Goal: Task Accomplishment & Management: Complete application form

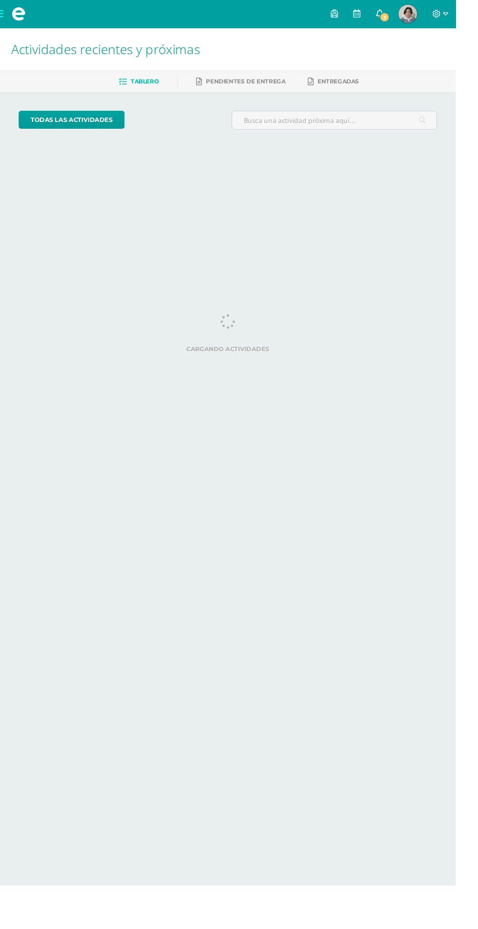
click at [410, 20] on link "3" at bounding box center [397, 14] width 23 height 29
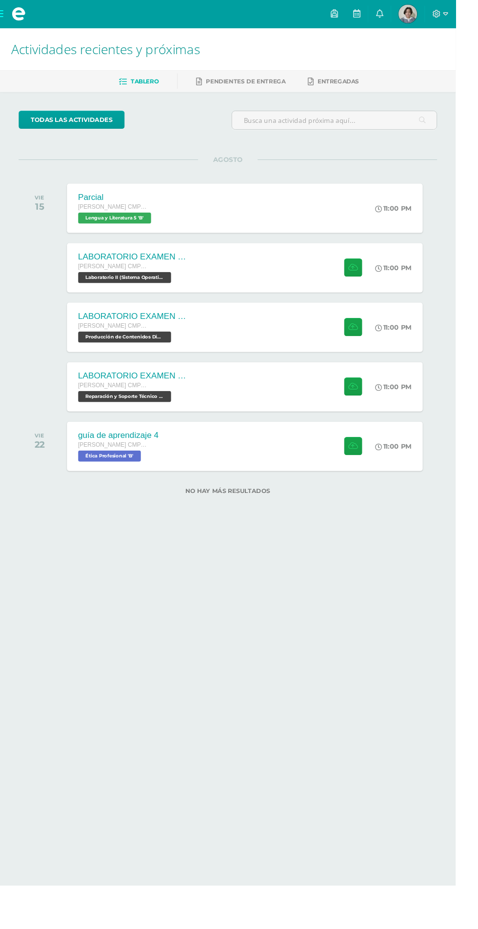
click at [331, 550] on html "Mis cursos Archivos Cerrar panel Biología II Quinto Bachillerato CMP Bachillera…" at bounding box center [239, 275] width 478 height 550
click at [296, 489] on div "guía de aprendizaje 4 Quinto Bachillerato CMP Bachillerato en CCLL con Orientac…" at bounding box center [256, 468] width 377 height 52
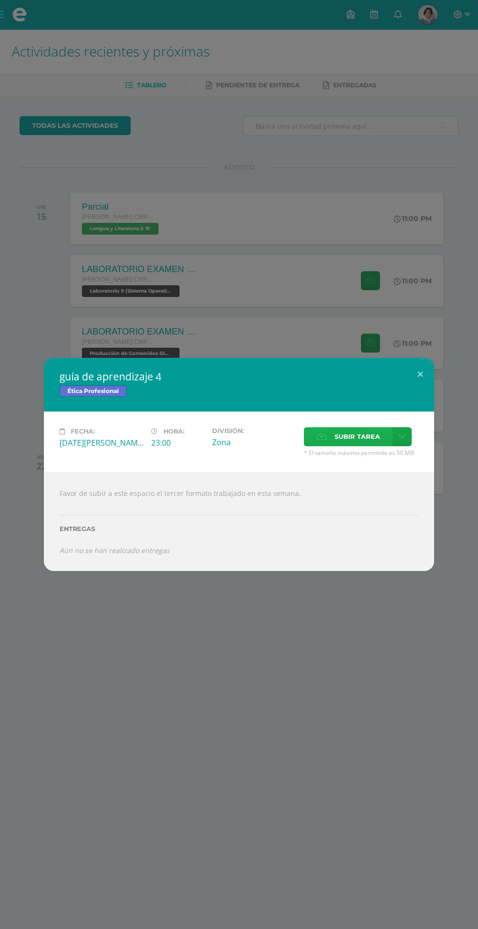
click at [355, 438] on span "Subir tarea" at bounding box center [357, 437] width 45 height 18
click at [0, 0] on input "Subir tarea" at bounding box center [0, 0] width 0 height 0
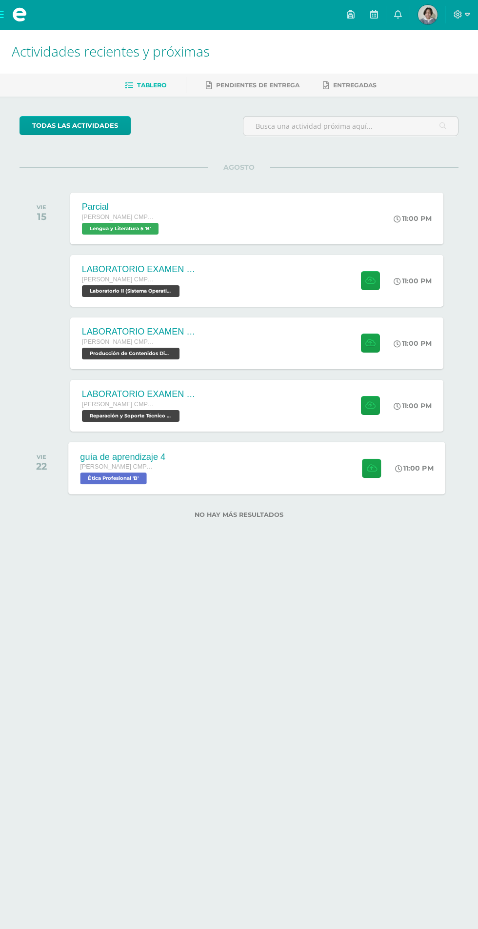
click at [303, 477] on div "guía de aprendizaje 4 Quinto Bachillerato CMP Bachillerato en CCLL con Orientac…" at bounding box center [256, 468] width 377 height 52
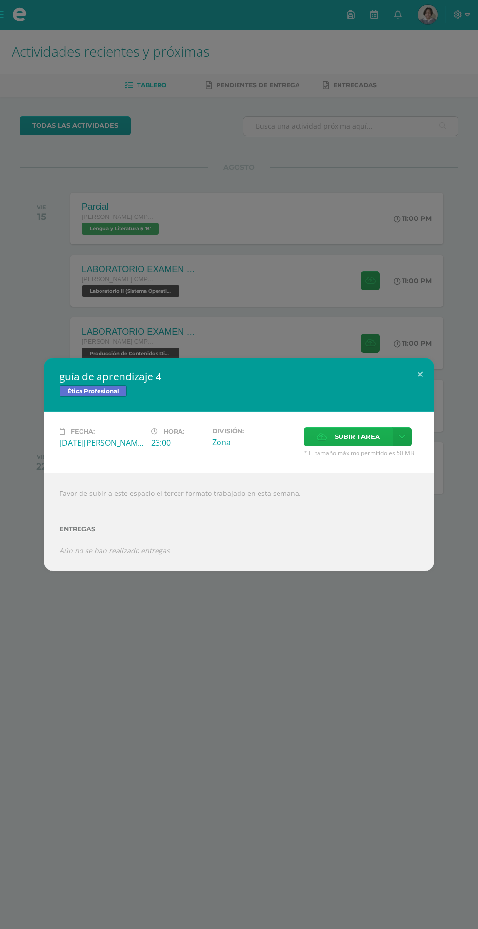
click at [359, 434] on span "Subir tarea" at bounding box center [357, 437] width 45 height 18
click at [0, 0] on input "Subir tarea" at bounding box center [0, 0] width 0 height 0
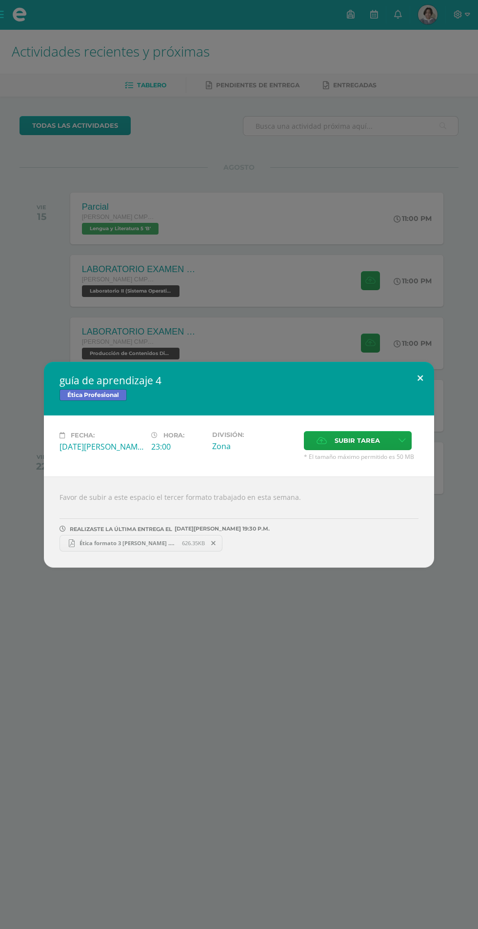
click at [420, 378] on button at bounding box center [420, 378] width 28 height 33
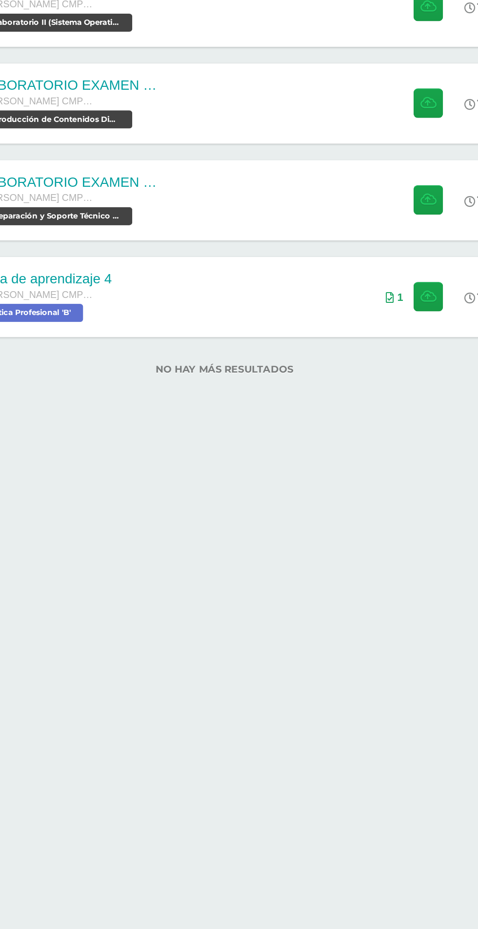
click at [296, 550] on html "Mis cursos Archivos Cerrar panel Biología II Quinto Bachillerato CMP Bachillera…" at bounding box center [239, 275] width 478 height 550
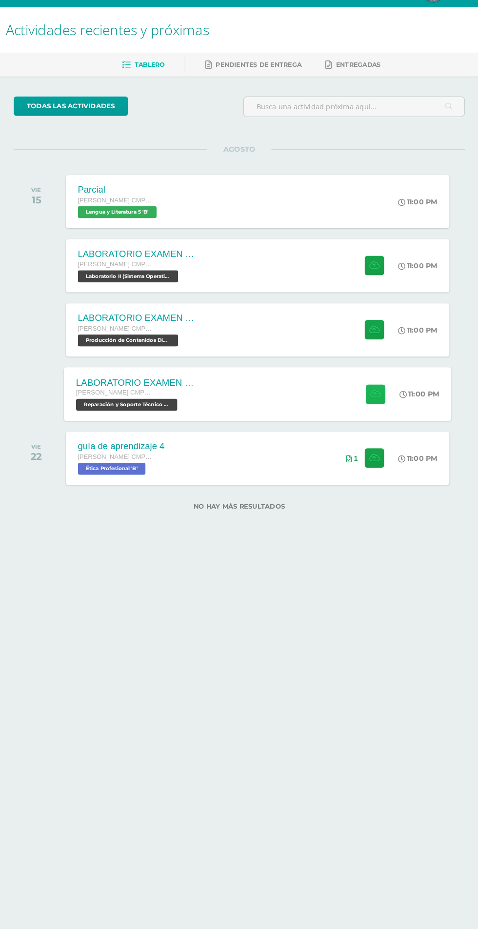
click at [362, 405] on button at bounding box center [371, 405] width 19 height 19
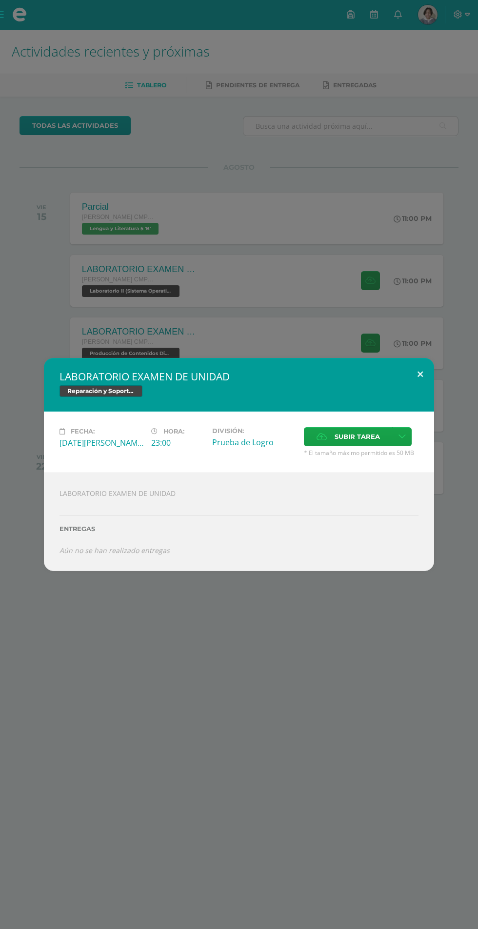
click at [420, 374] on button at bounding box center [420, 374] width 28 height 33
